Goal: Task Accomplishment & Management: Complete application form

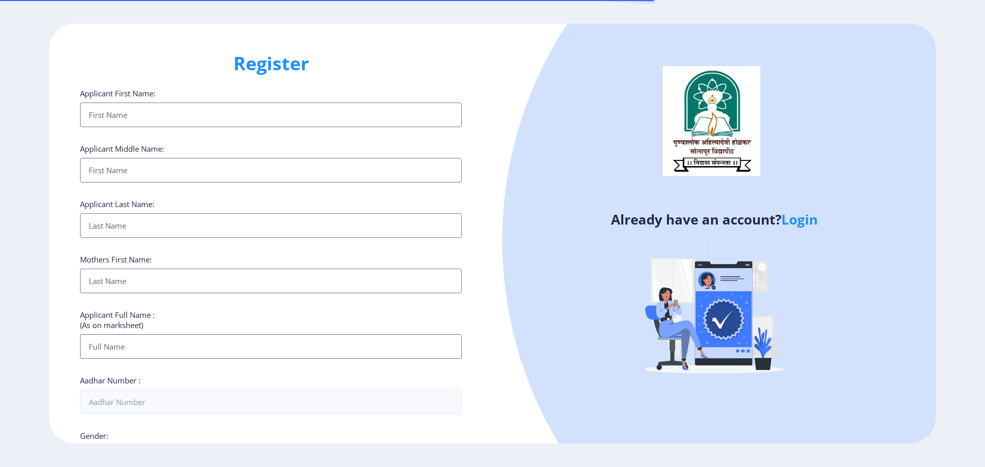
select select
click at [811, 218] on link "Login" at bounding box center [799, 219] width 36 height 18
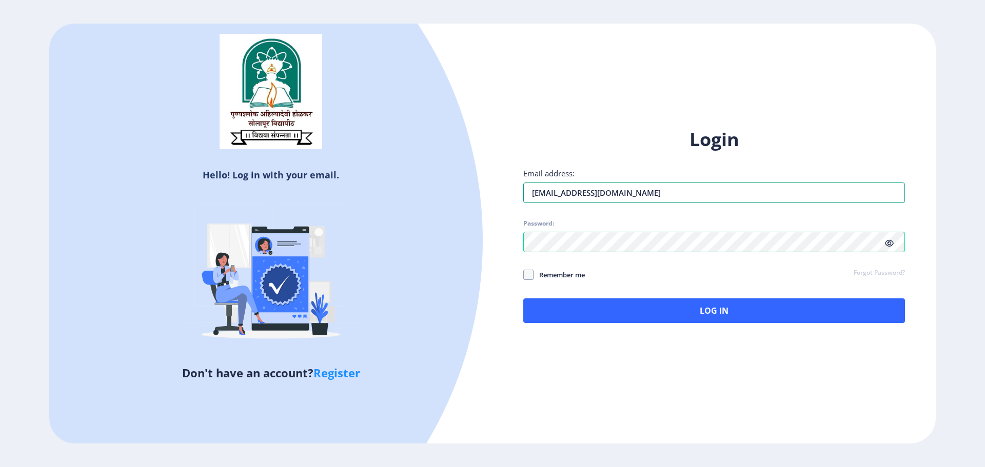
drag, startPoint x: 704, startPoint y: 190, endPoint x: 483, endPoint y: 206, distance: 222.1
click at [483, 206] on div "Hello! Log in with your email. Don't have an account? Register Login Email addr…" at bounding box center [492, 234] width 886 height 420
click at [490, 235] on div "Hello! Log in with your email. Don't have an account? Register Login Email addr…" at bounding box center [492, 234] width 886 height 420
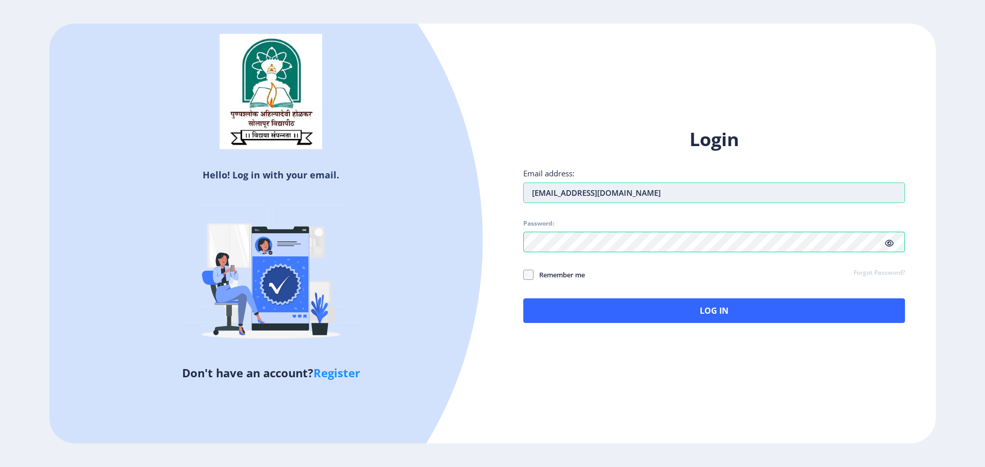
click at [647, 197] on input "[EMAIL_ADDRESS][DOMAIN_NAME]" at bounding box center [714, 193] width 382 height 21
type input "a"
type input "[EMAIL_ADDRESS][DOMAIN_NAME]"
click at [498, 248] on div "Login Email address: [EMAIL_ADDRESS][DOMAIN_NAME] Password: Remember me Forgot …" at bounding box center [713, 233] width 443 height 243
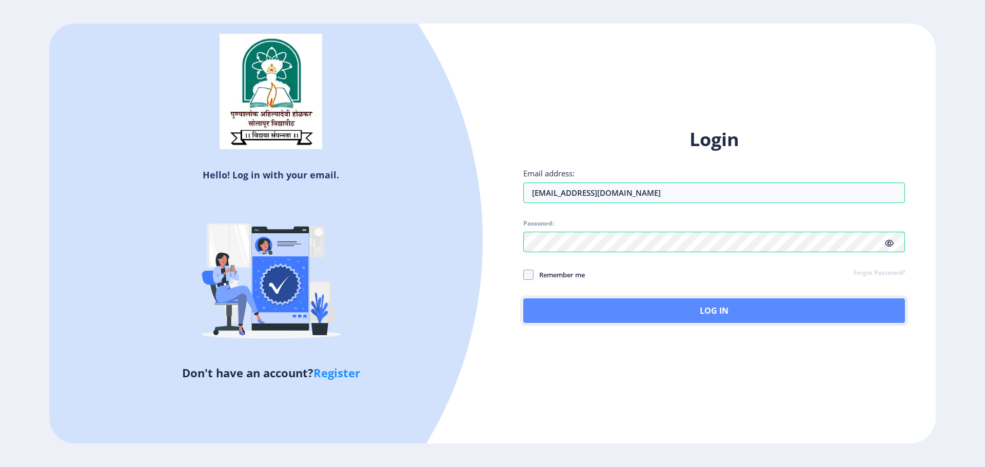
click at [773, 304] on button "Log In" at bounding box center [714, 310] width 382 height 25
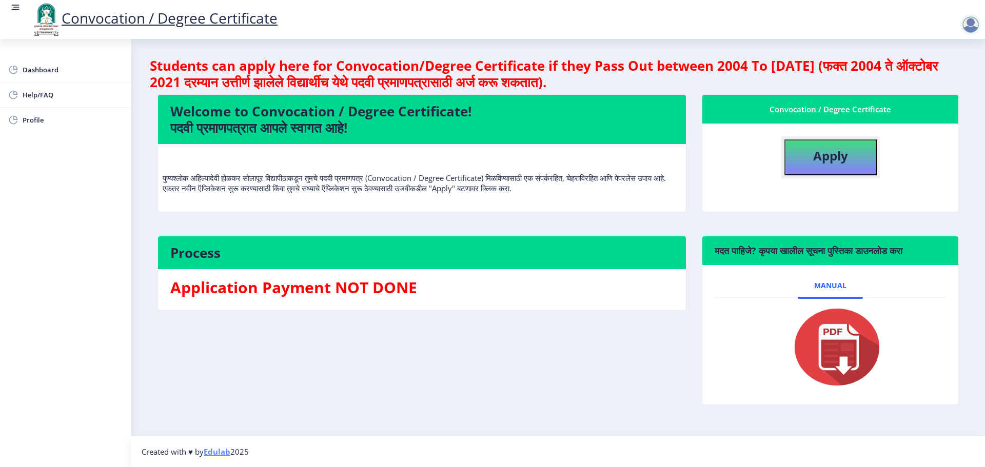
click at [828, 159] on b "Apply" at bounding box center [830, 155] width 35 height 17
select select
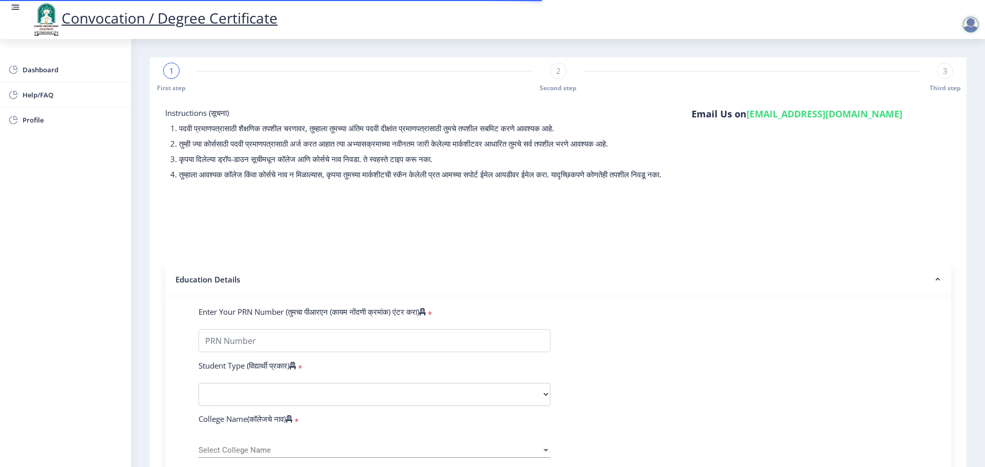
click at [172, 74] on span "1" at bounding box center [171, 71] width 5 height 10
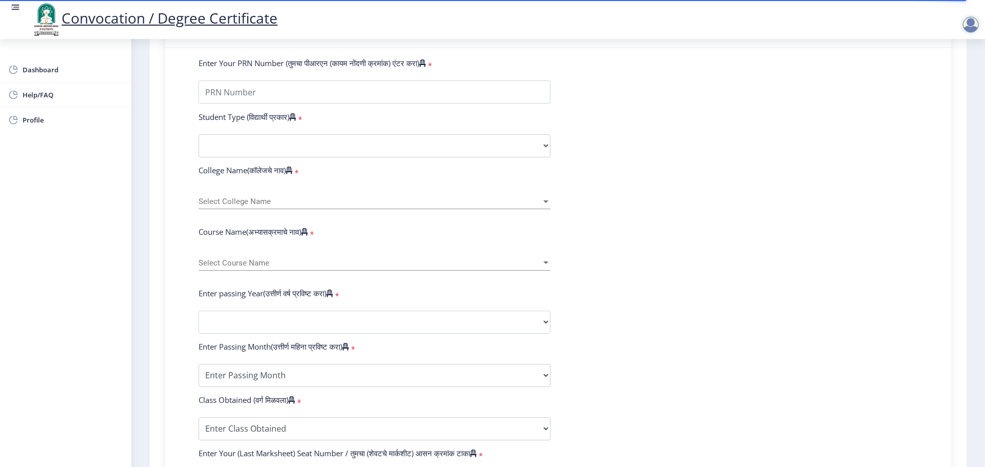
scroll to position [256, 0]
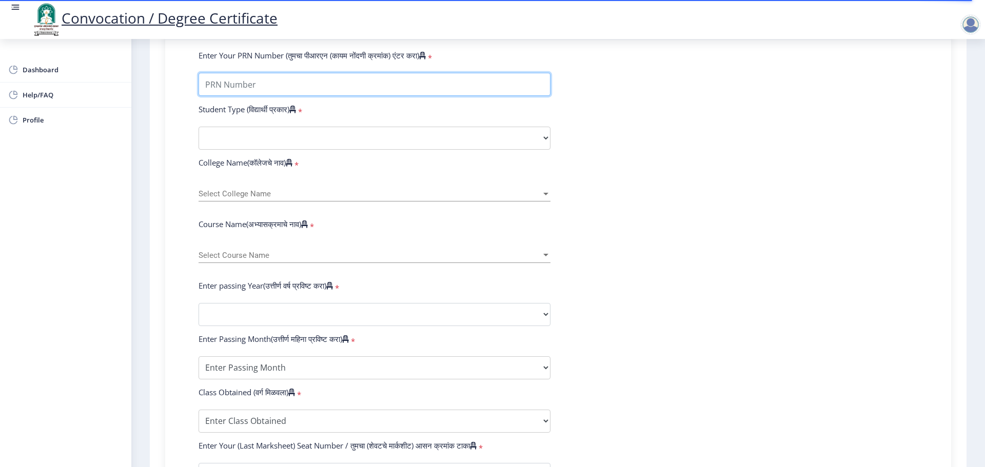
click at [309, 91] on input "Enter Your PRN Number (तुमचा पीआरएन (कायम नोंदणी क्रमांक) एंटर करा)" at bounding box center [374, 84] width 352 height 23
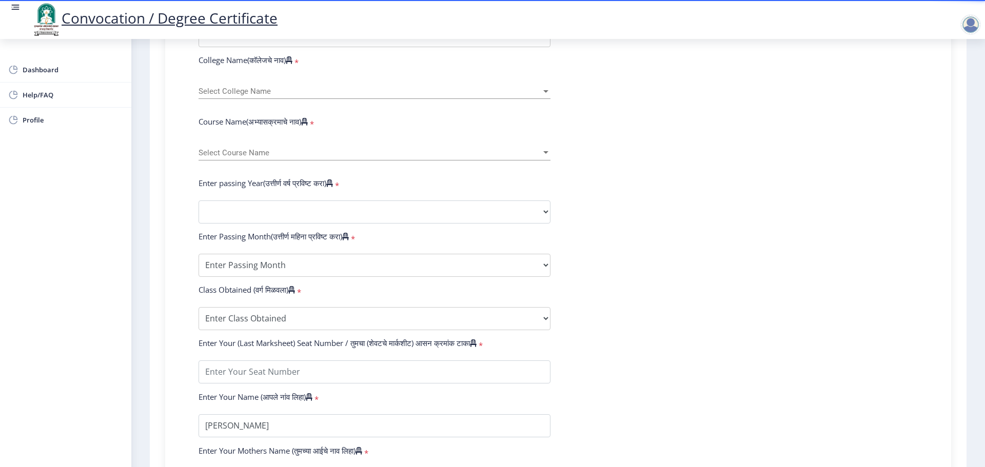
scroll to position [308, 0]
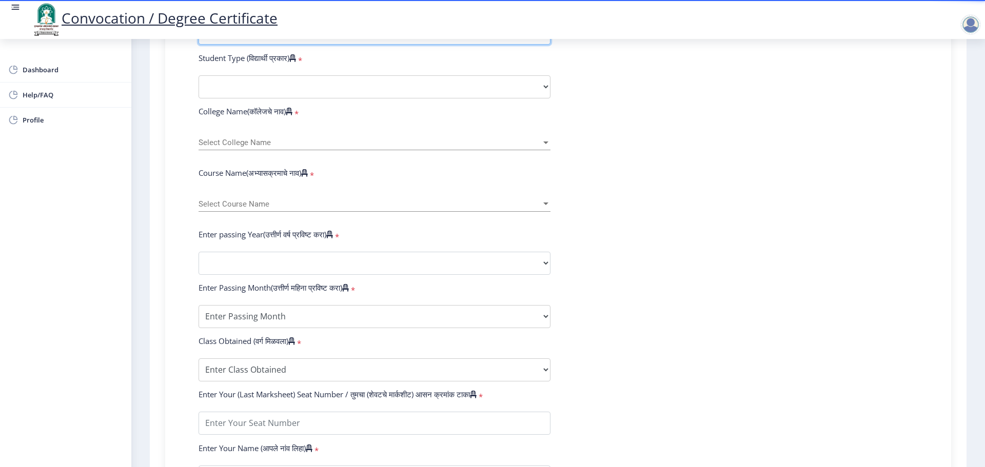
type input "P01372"
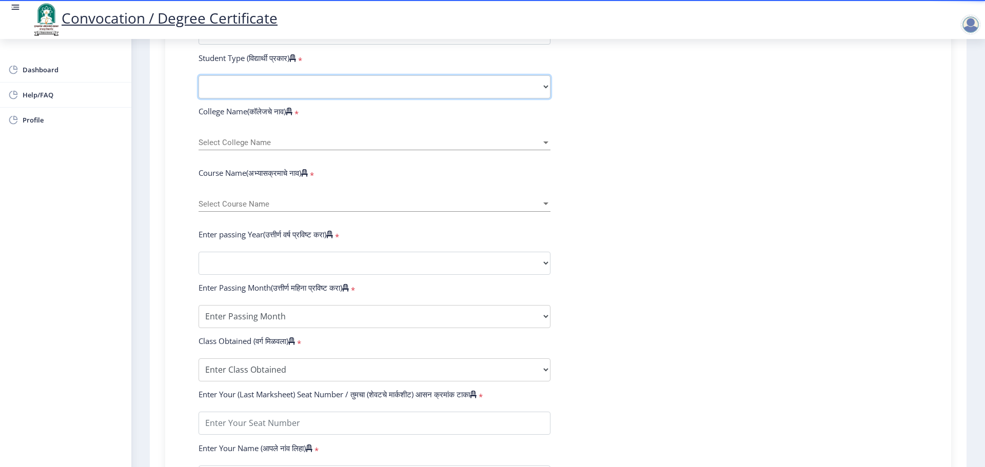
click at [317, 95] on select "Select Student Type Regular External" at bounding box center [374, 86] width 352 height 23
select select "Regular"
click at [198, 85] on select "Select Student Type Regular External" at bounding box center [374, 86] width 352 height 23
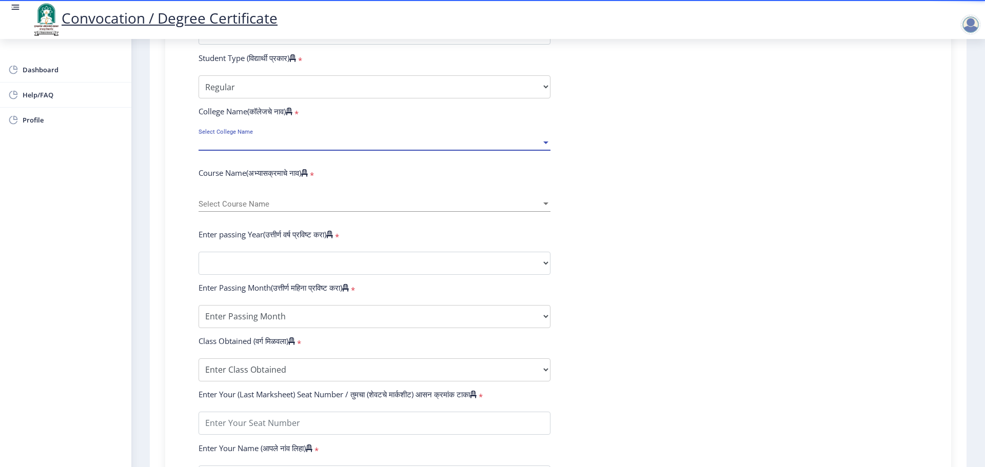
click at [301, 147] on span "Select College Name" at bounding box center [369, 142] width 343 height 9
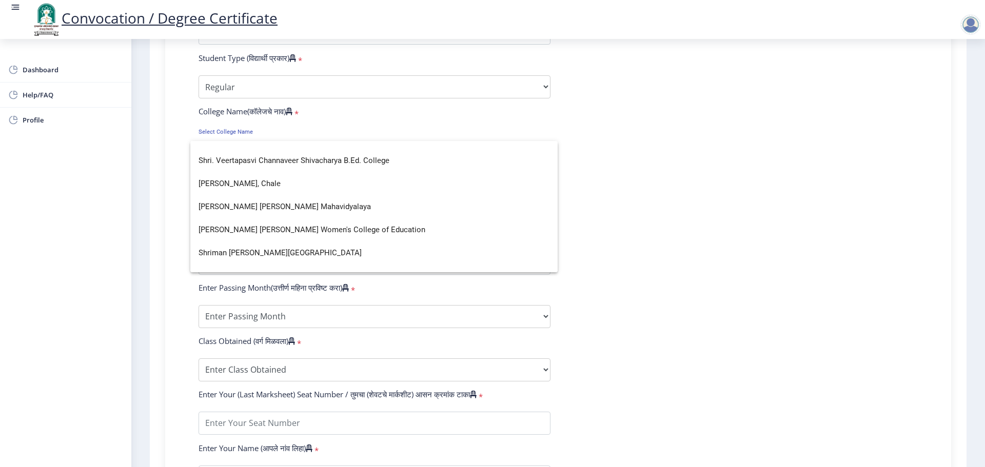
scroll to position [2872, 0]
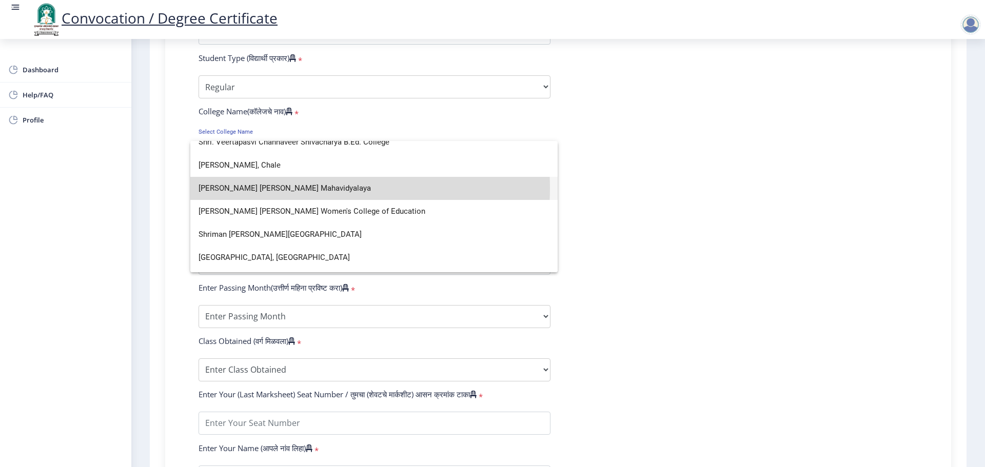
click at [288, 188] on span "[PERSON_NAME] [PERSON_NAME] Mahavidyalaya" at bounding box center [373, 188] width 351 height 23
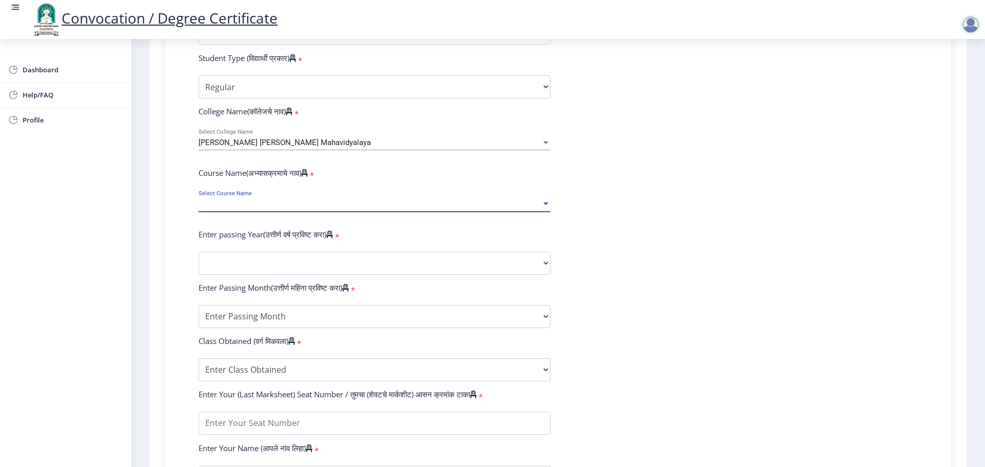
click at [338, 209] on span "Select Course Name" at bounding box center [369, 204] width 343 height 9
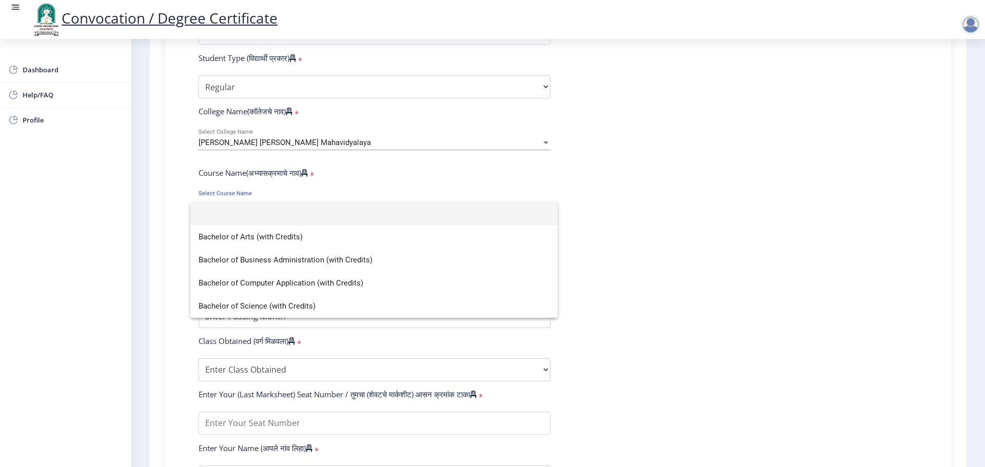
click at [404, 150] on div at bounding box center [492, 233] width 985 height 467
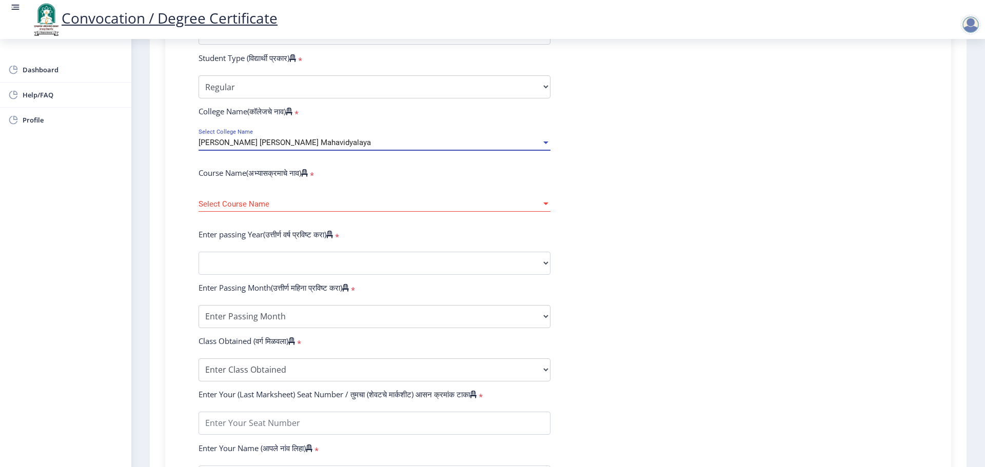
click at [403, 147] on div "[PERSON_NAME] [PERSON_NAME] Mahavidyalaya" at bounding box center [369, 142] width 343 height 9
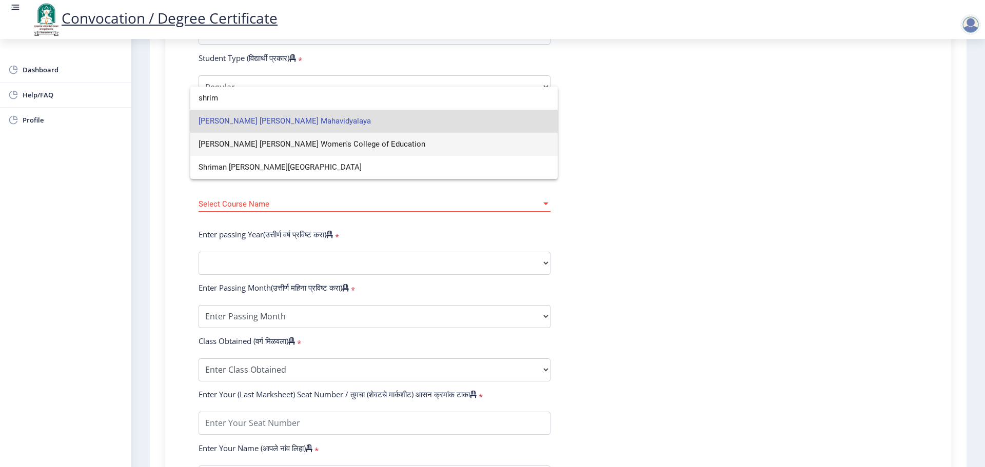
scroll to position [0, 0]
type input "shriman"
click at [291, 118] on span "[PERSON_NAME] [PERSON_NAME] Mahavidyalaya" at bounding box center [373, 121] width 351 height 23
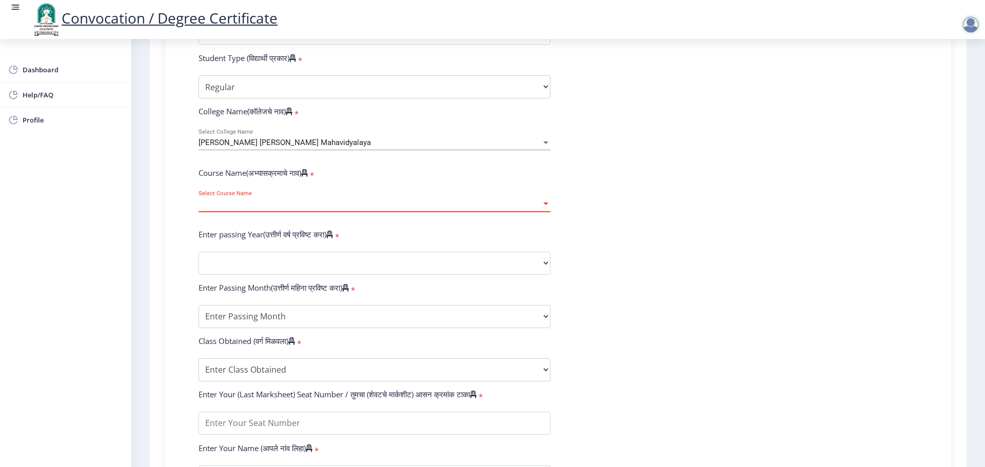
click at [392, 209] on span "Select Course Name" at bounding box center [369, 204] width 343 height 9
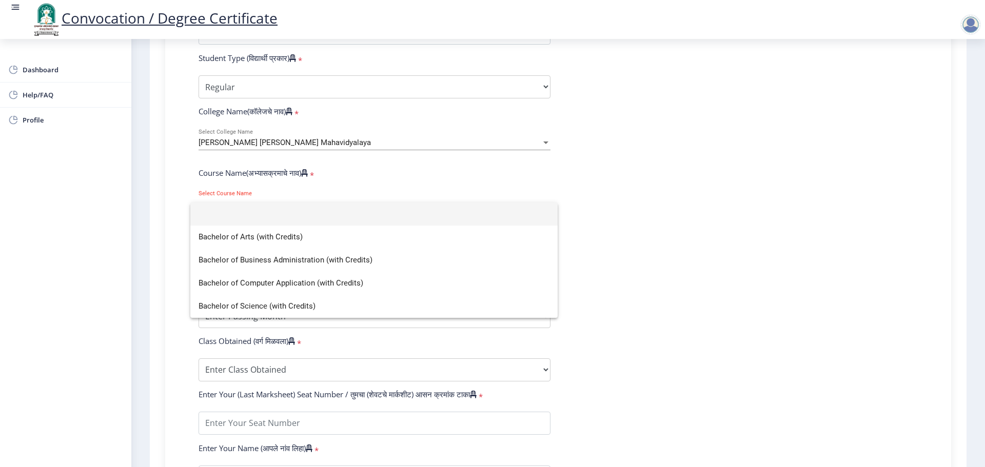
click at [760, 195] on div at bounding box center [492, 233] width 985 height 467
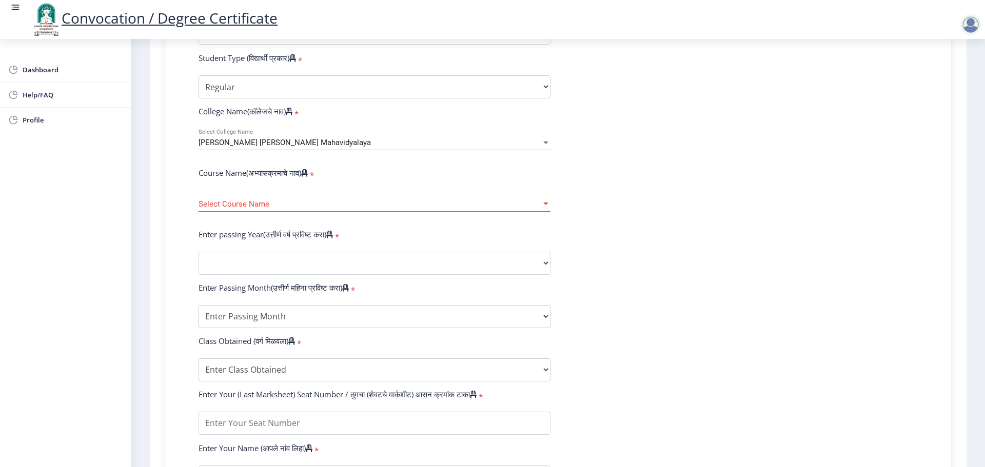
click at [523, 145] on div "[PERSON_NAME] [PERSON_NAME] Mahavidyalaya Select College Name" at bounding box center [374, 140] width 352 height 22
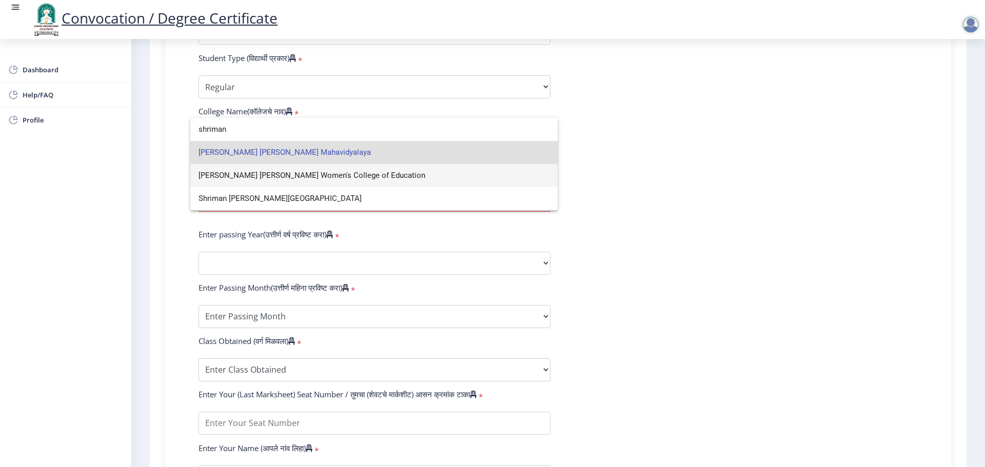
click at [766, 179] on div at bounding box center [492, 233] width 985 height 467
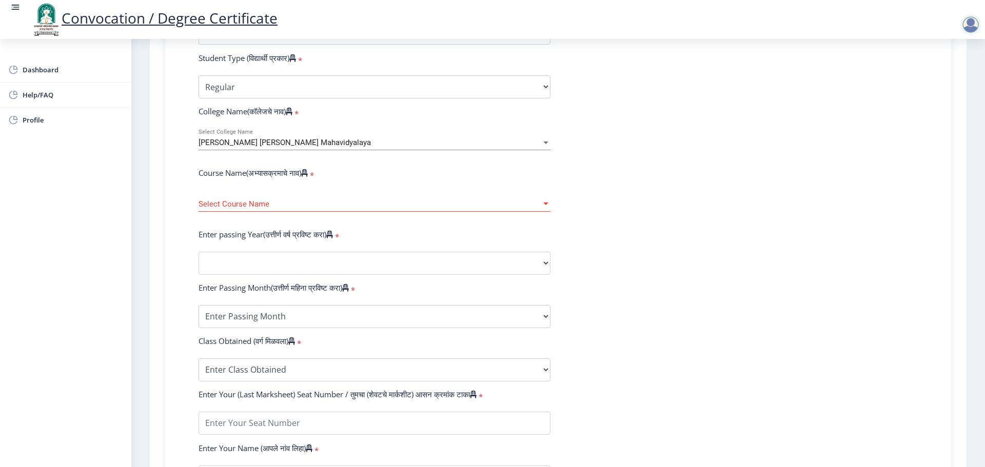
click at [317, 146] on div "[PERSON_NAME] [PERSON_NAME] Mahavidyalaya Select College Name" at bounding box center [374, 140] width 352 height 22
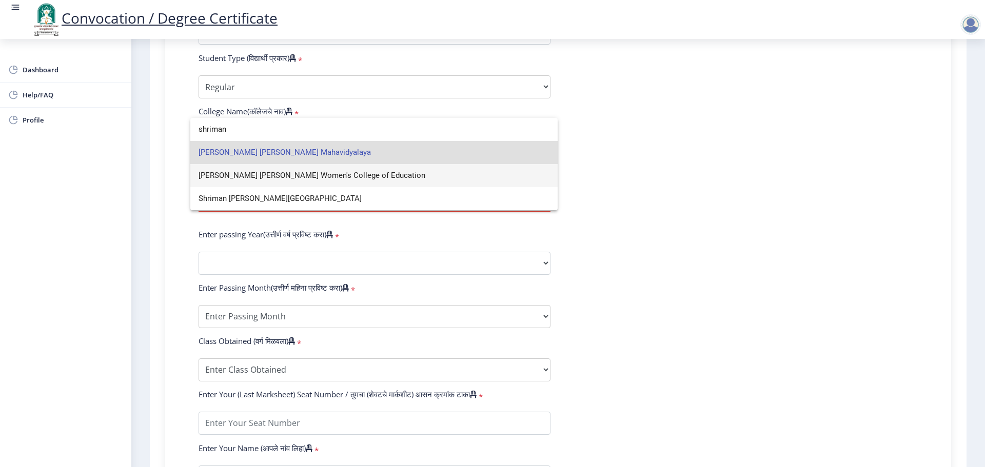
click at [669, 185] on div at bounding box center [492, 233] width 985 height 467
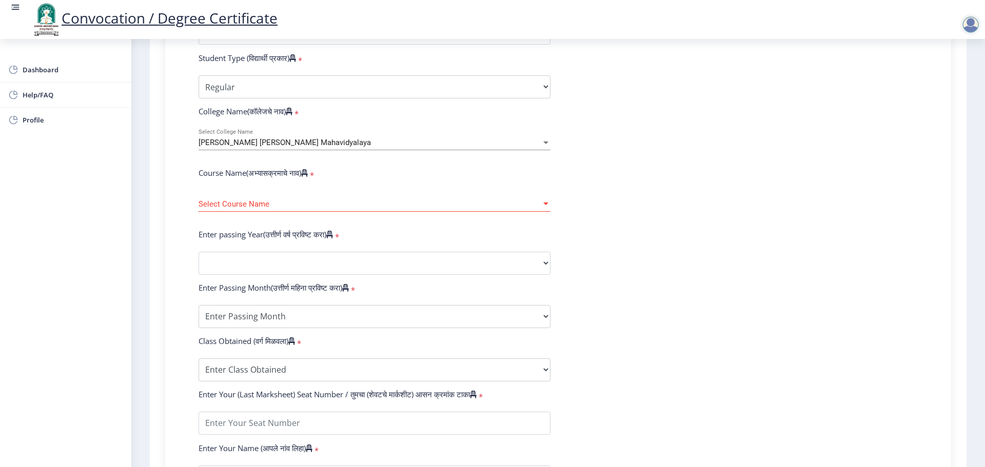
click at [670, 182] on form "Enter Your PRN Number (तुमचा पीआरएन (कायम नोंदणी क्रमांक) एंटर करा) * Student T…" at bounding box center [558, 271] width 734 height 544
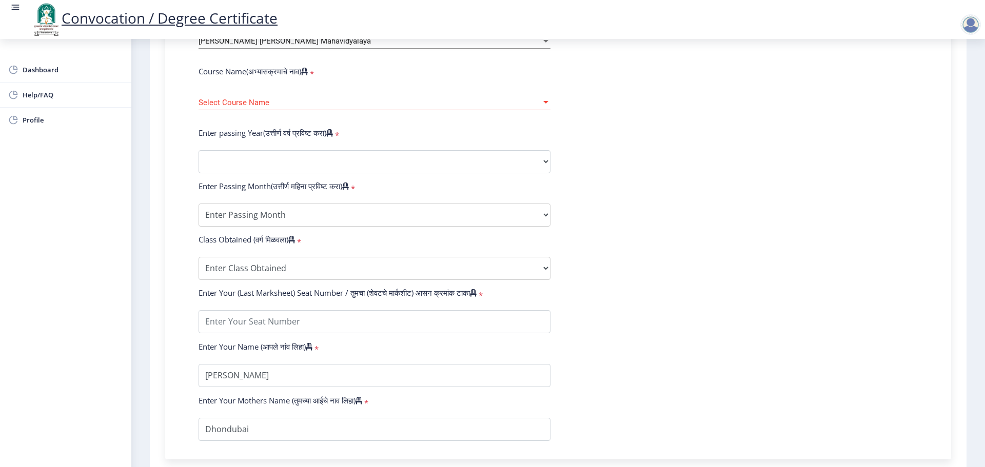
scroll to position [410, 0]
click at [445, 106] on span "Select Course Name" at bounding box center [369, 101] width 343 height 9
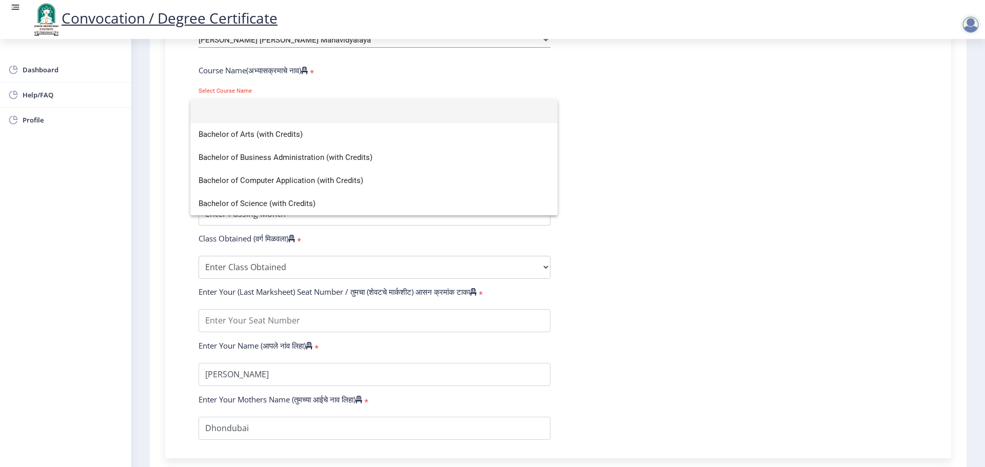
click at [738, 168] on div at bounding box center [492, 233] width 985 height 467
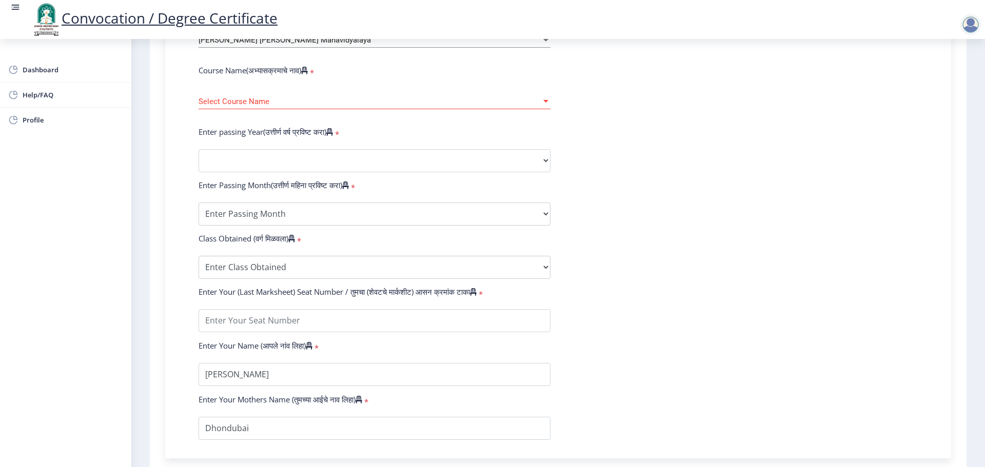
click at [393, 106] on span "Select Course Name" at bounding box center [369, 101] width 343 height 9
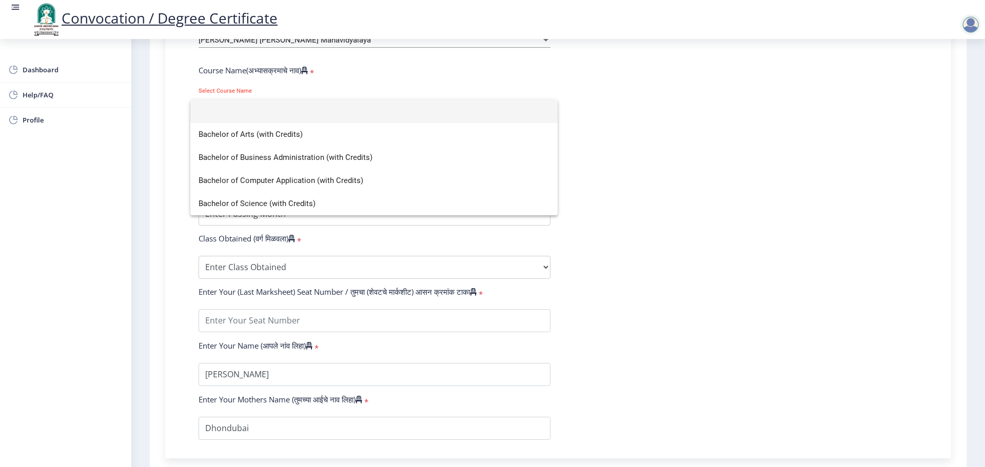
click at [480, 64] on div at bounding box center [492, 233] width 985 height 467
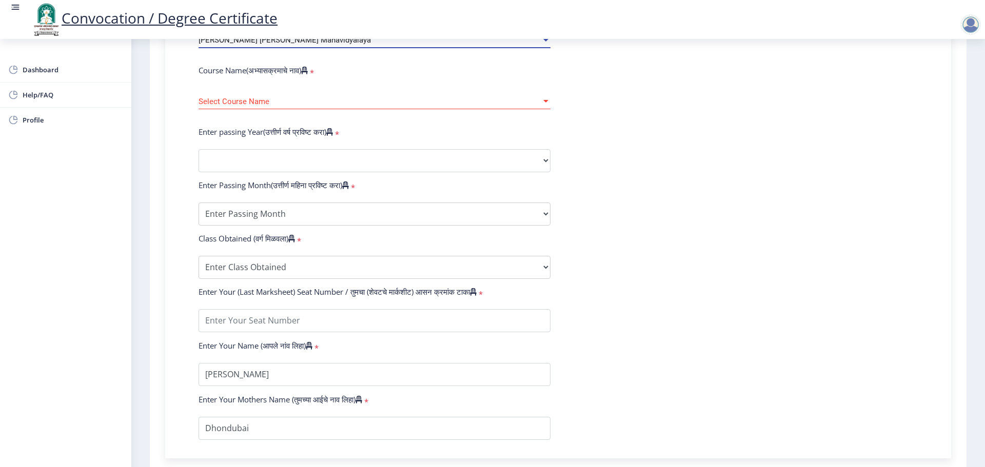
click at [485, 45] on div "[PERSON_NAME] [PERSON_NAME] Mahavidyalaya" at bounding box center [369, 40] width 343 height 9
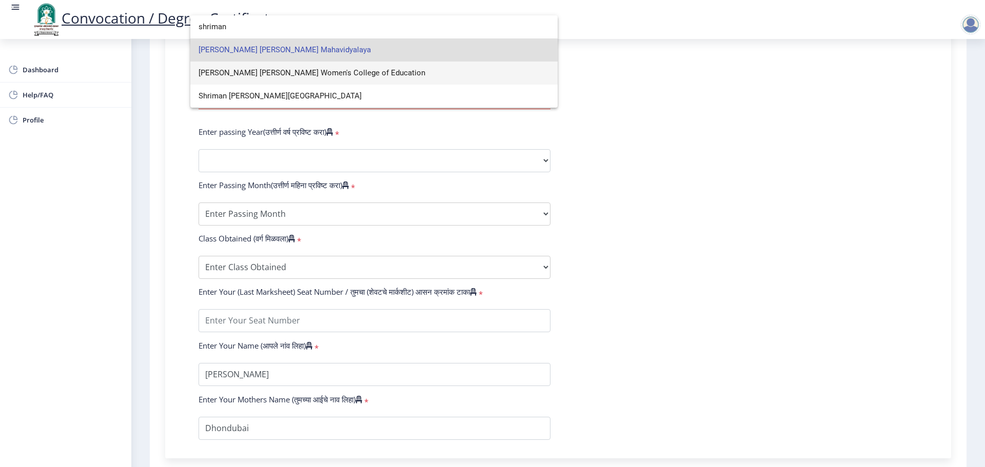
click at [744, 148] on div at bounding box center [492, 233] width 985 height 467
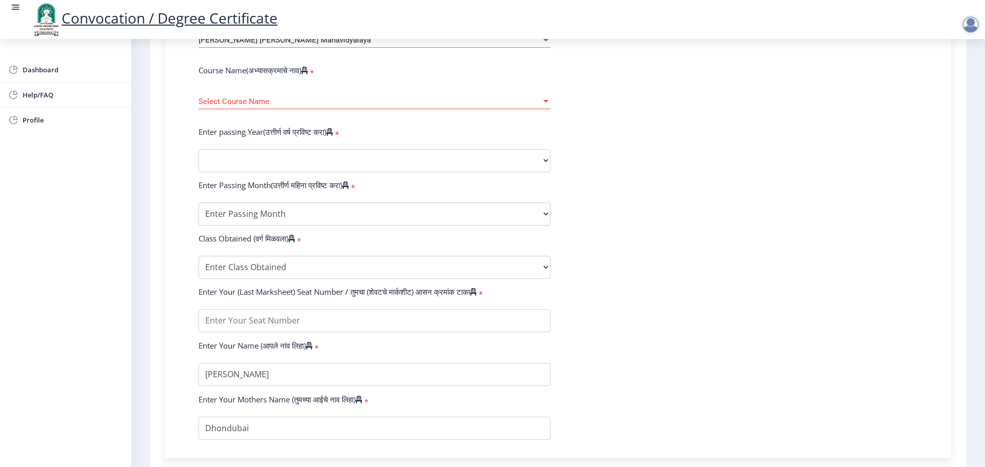
click at [741, 149] on form "Enter Your PRN Number (तुमचा पीआरएन (कायम नोंदणी क्रमांक) एंटर करा) * Student T…" at bounding box center [558, 168] width 734 height 544
click at [445, 45] on div "[PERSON_NAME] [PERSON_NAME] Mahavidyalaya" at bounding box center [369, 40] width 343 height 9
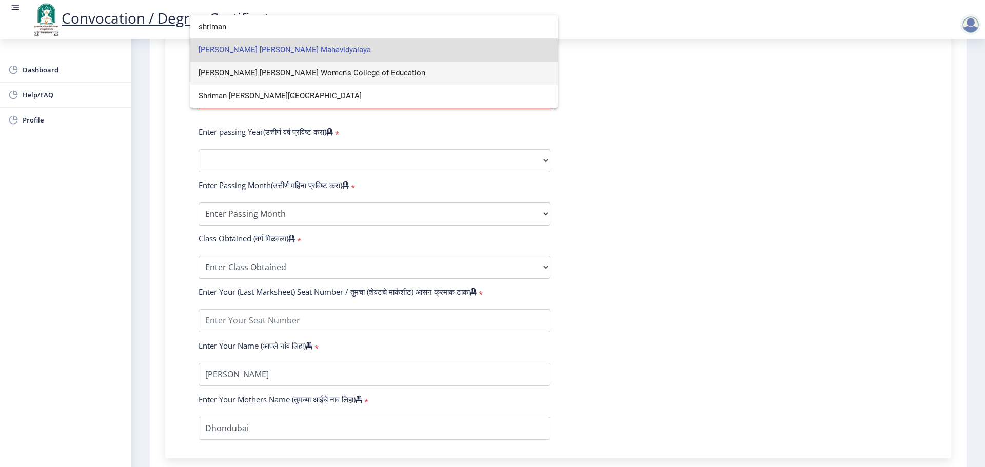
click at [723, 226] on div at bounding box center [492, 233] width 985 height 467
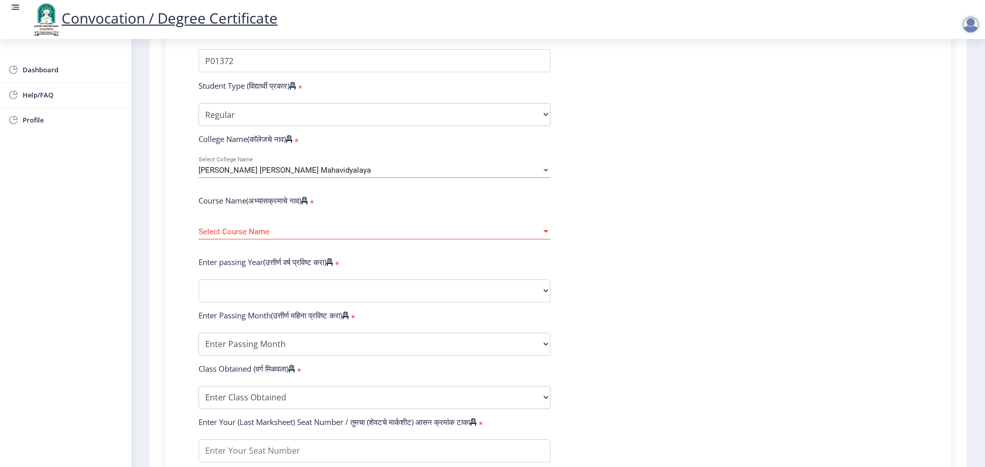
scroll to position [256, 0]
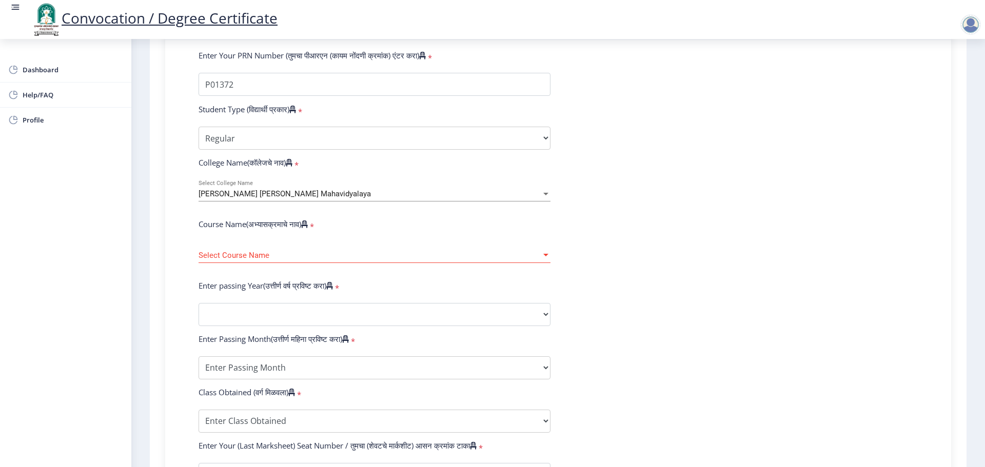
click at [267, 197] on div "[PERSON_NAME] [PERSON_NAME] Mahavidyalaya Select College Name" at bounding box center [374, 191] width 352 height 22
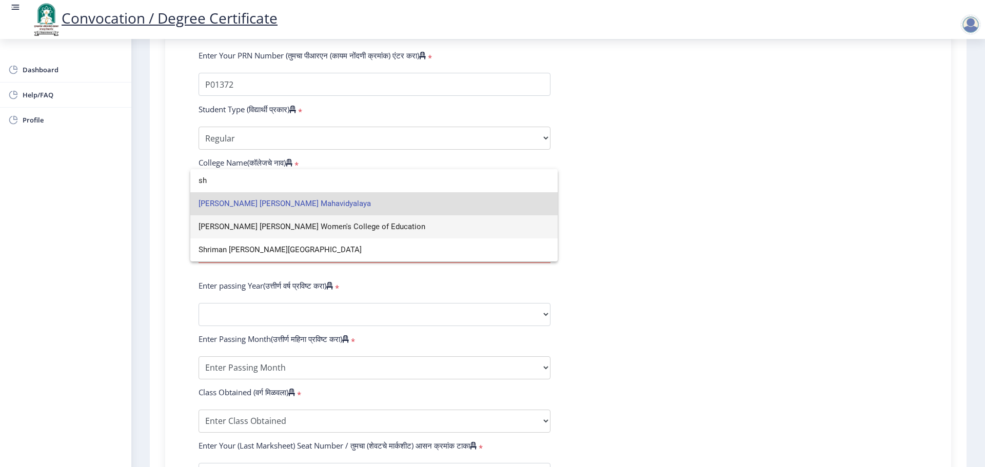
type input "s"
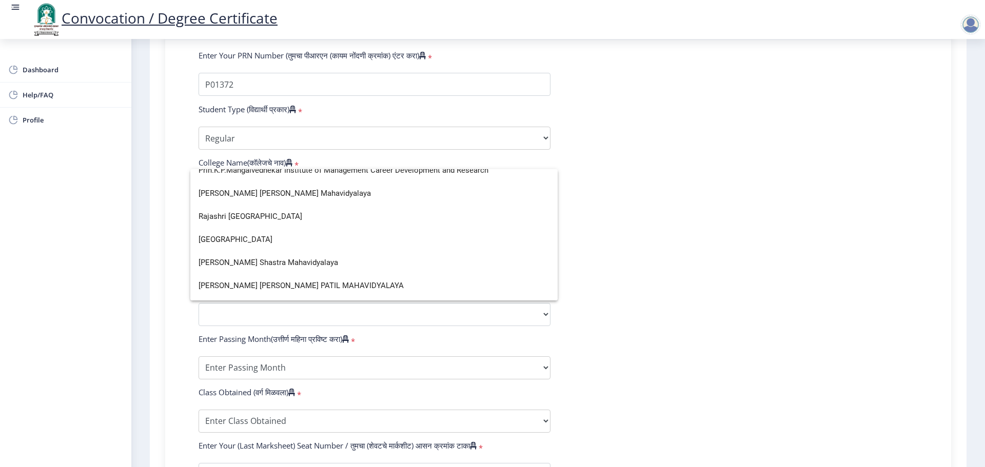
scroll to position [1897, 0]
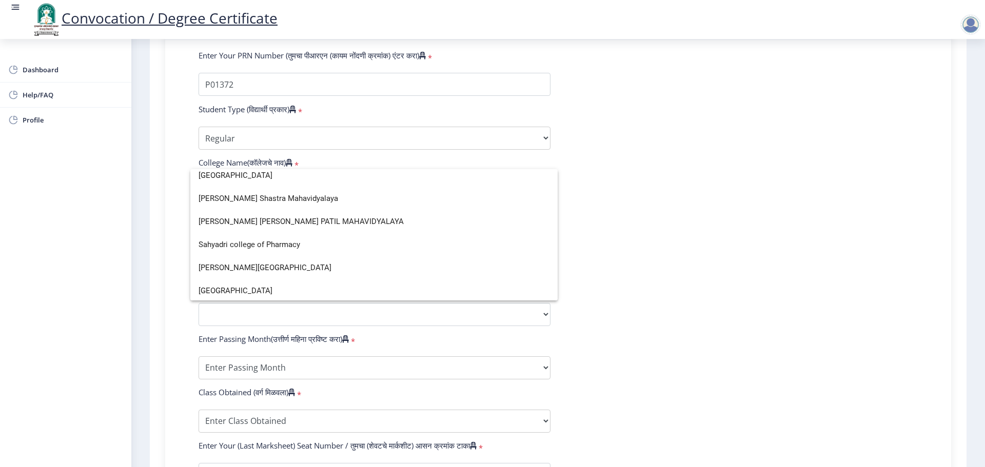
click at [656, 269] on div at bounding box center [492, 233] width 985 height 467
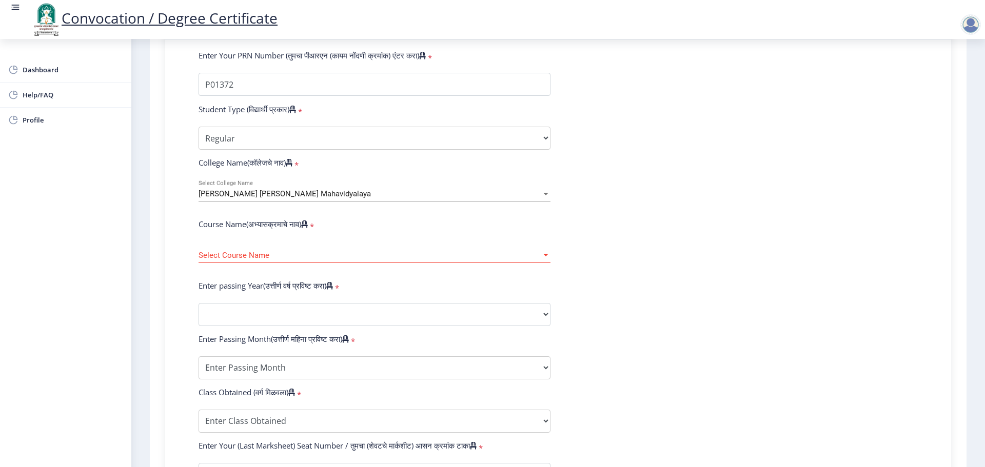
click at [364, 196] on div "[PERSON_NAME] [PERSON_NAME] Mahavidyalaya Select College Name" at bounding box center [374, 191] width 352 height 22
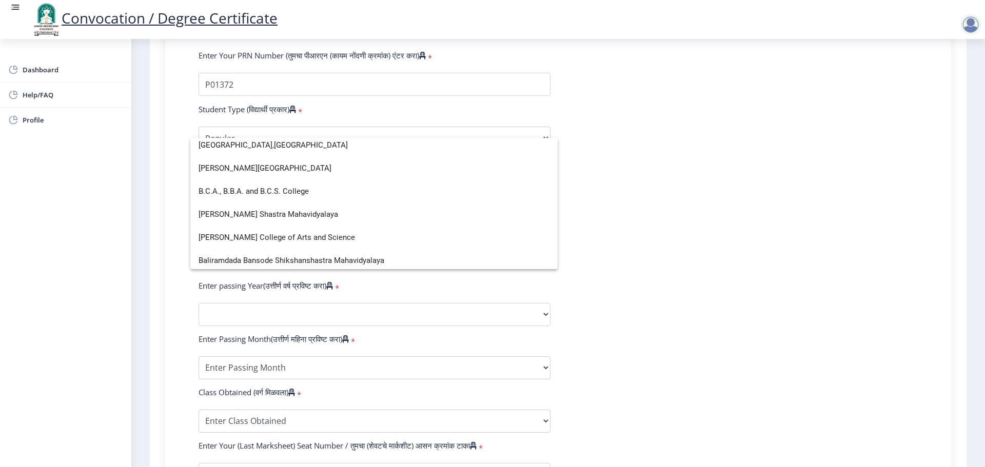
scroll to position [154, 0]
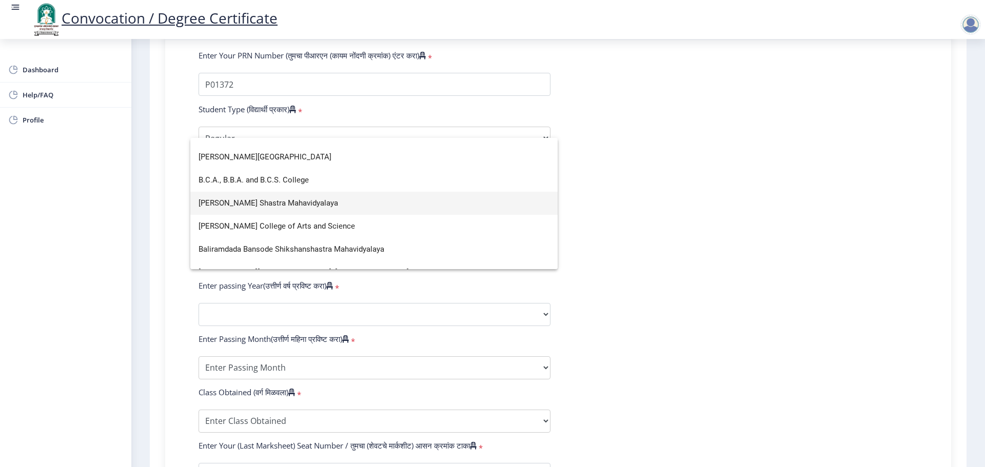
click at [260, 206] on span "[PERSON_NAME] Shastra Mahavidyalaya" at bounding box center [373, 203] width 351 height 23
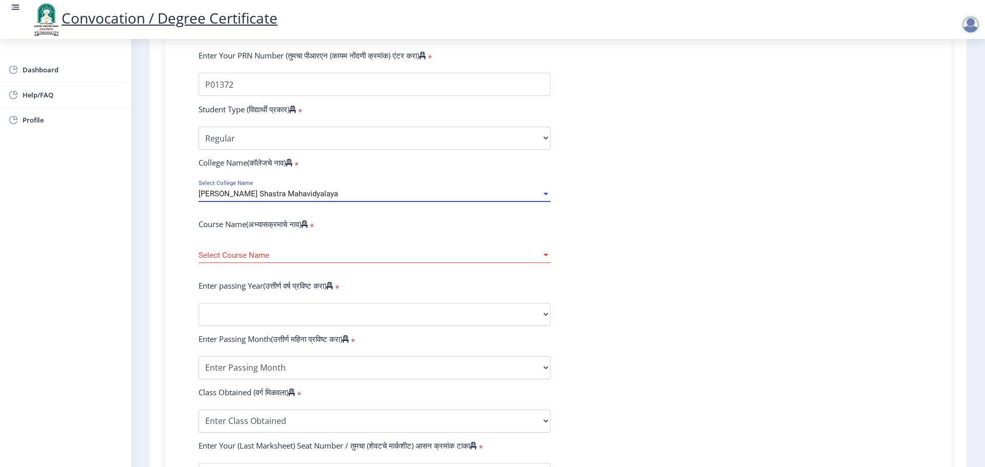
click at [339, 260] on span "Select Course Name" at bounding box center [369, 255] width 343 height 9
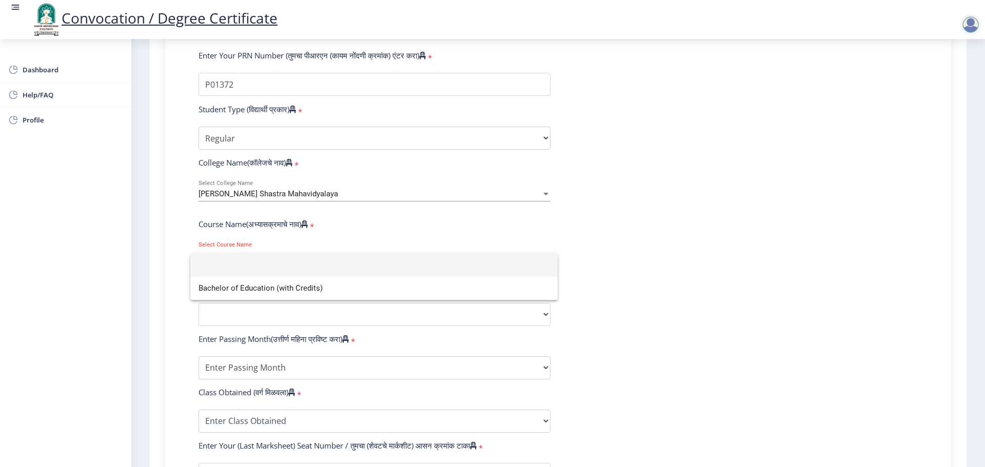
click at [756, 259] on div at bounding box center [492, 233] width 985 height 467
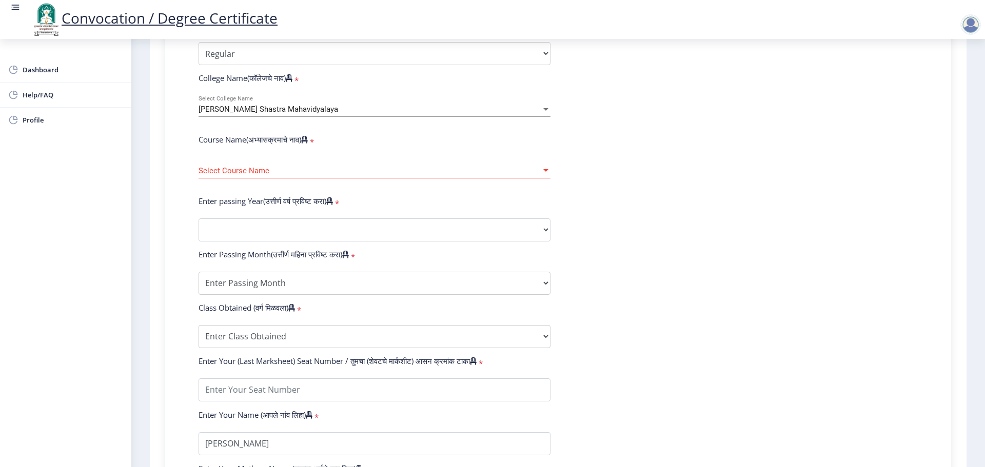
scroll to position [359, 0]
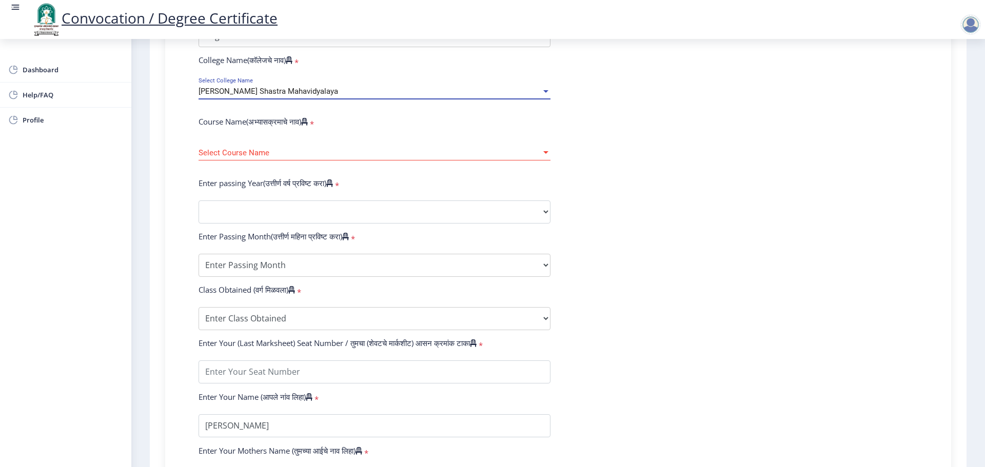
click at [379, 96] on div "[PERSON_NAME] Shastra Mahavidyalaya" at bounding box center [369, 91] width 343 height 9
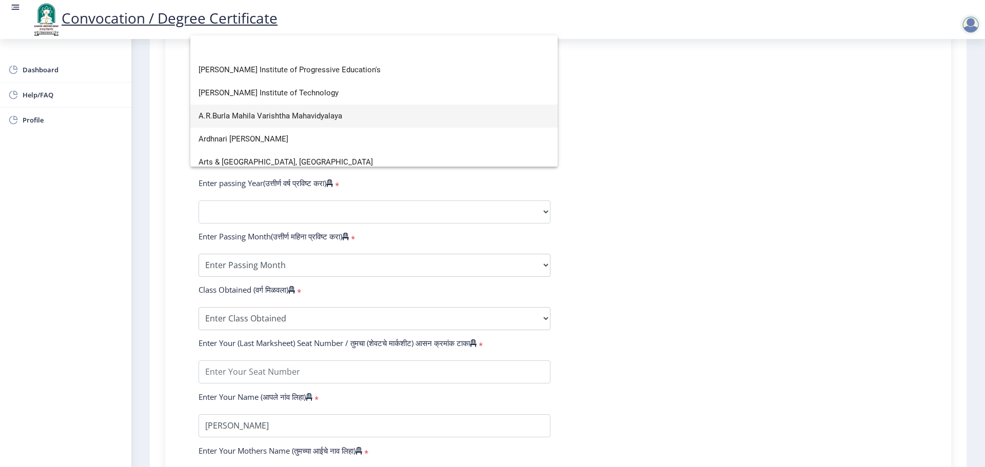
scroll to position [51, 0]
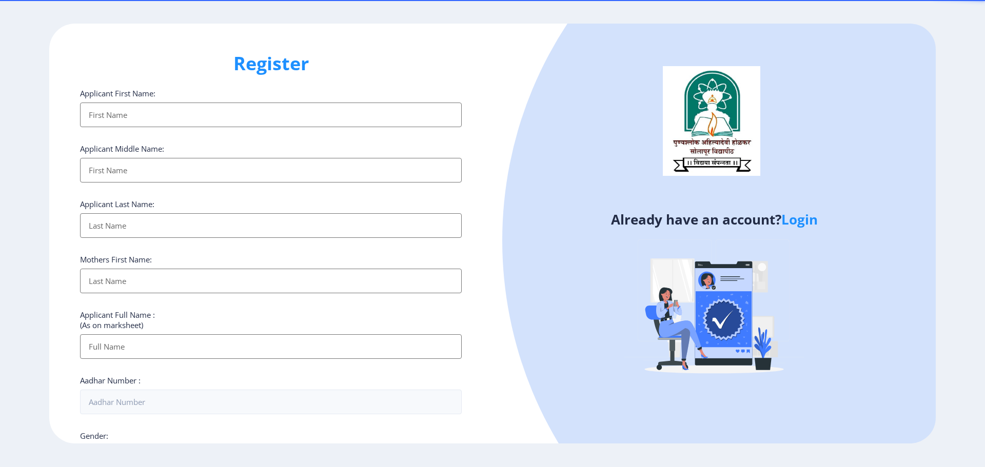
select select
